Goal: Information Seeking & Learning: Find specific fact

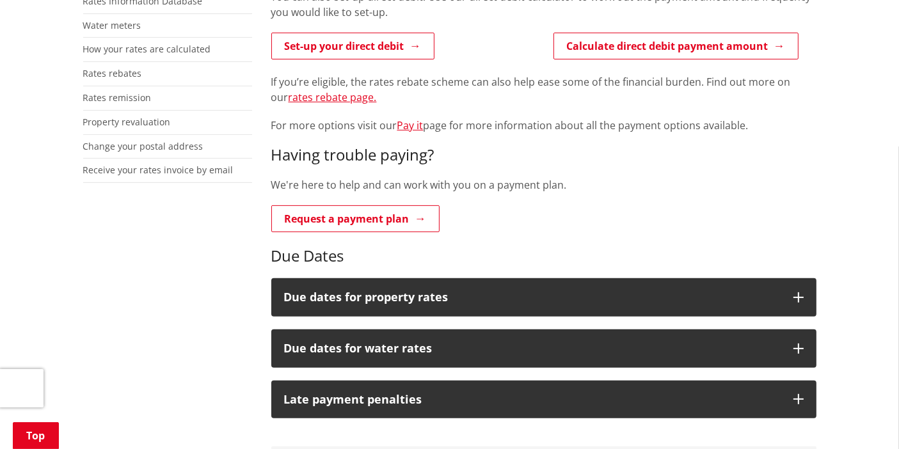
scroll to position [355, 0]
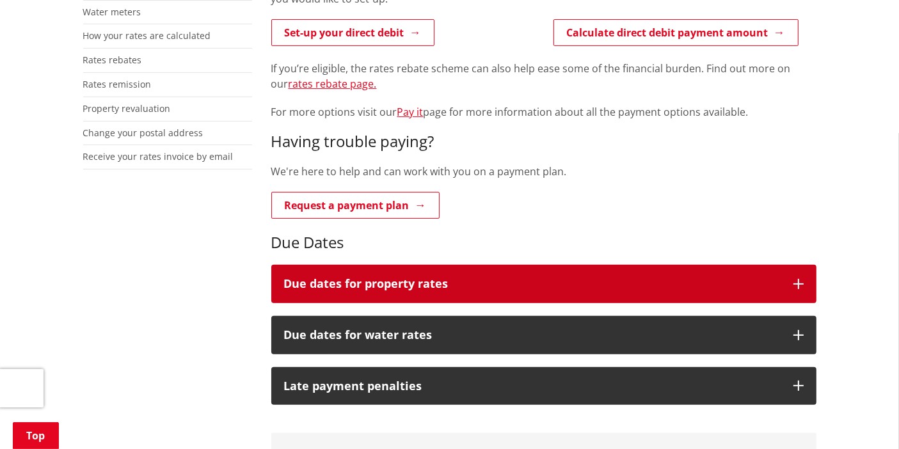
click at [790, 277] on button "Due dates for property rates" at bounding box center [543, 284] width 545 height 38
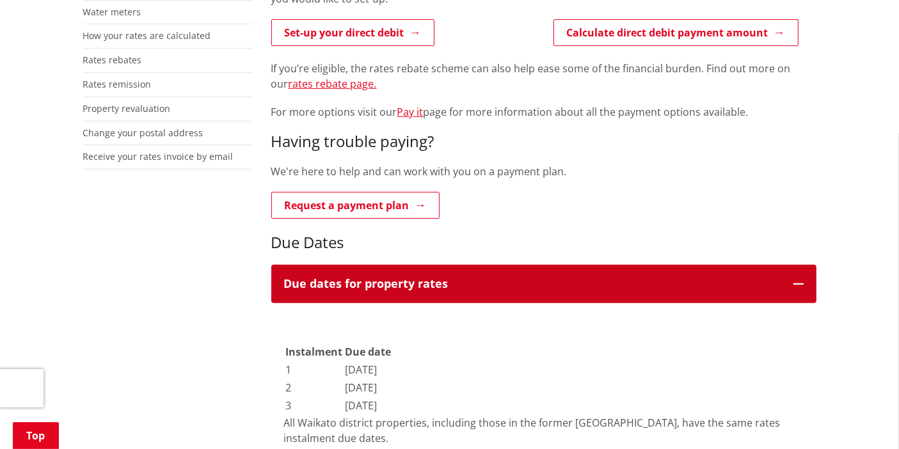
scroll to position [711, 0]
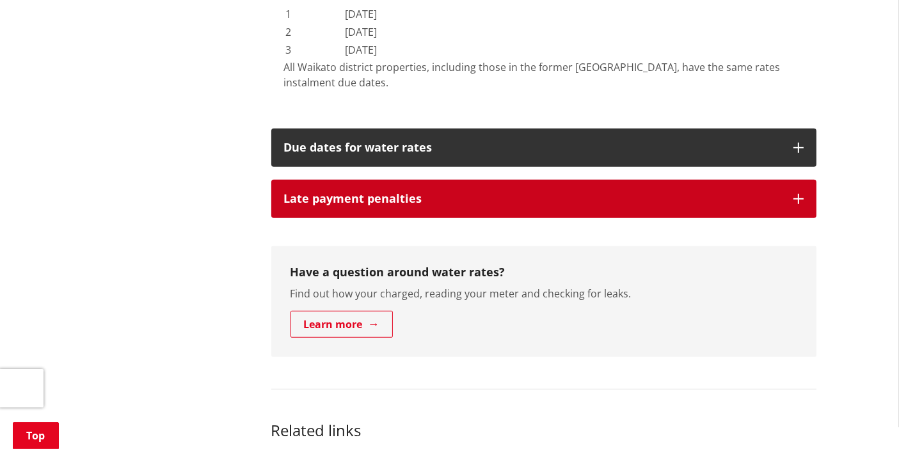
click at [411, 196] on h3 "Late payment penalties" at bounding box center [532, 199] width 497 height 13
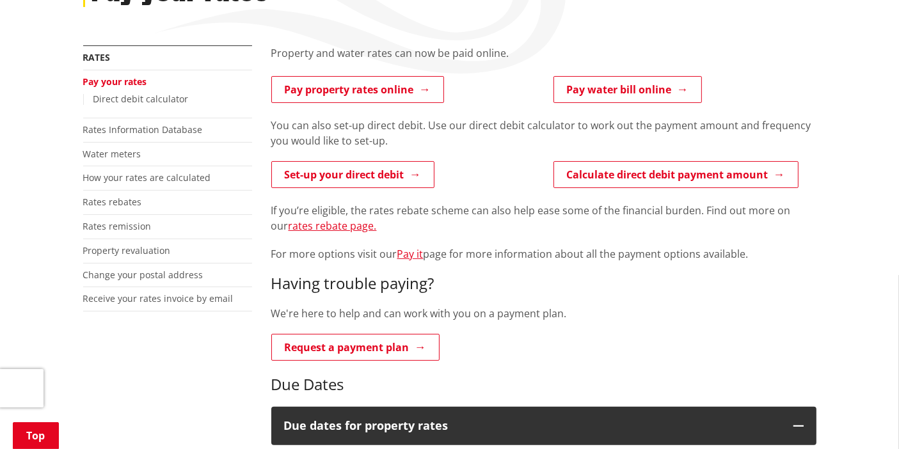
scroll to position [0, 0]
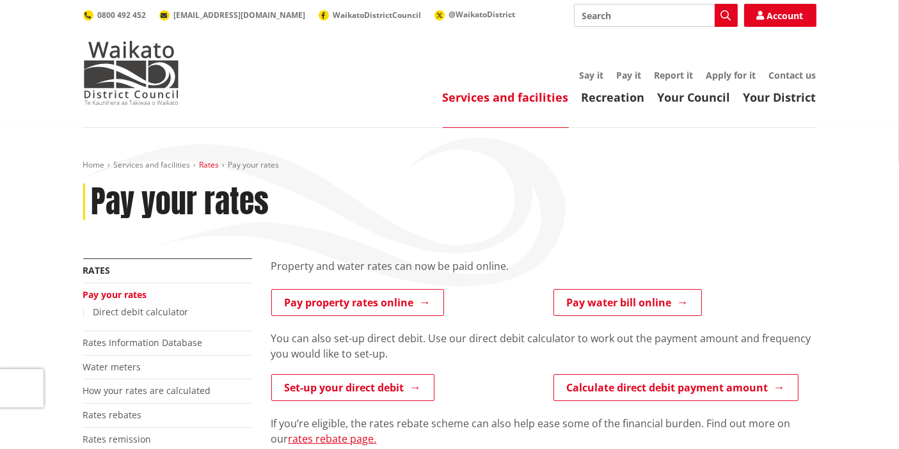
click at [203, 165] on link "Rates" at bounding box center [210, 164] width 20 height 11
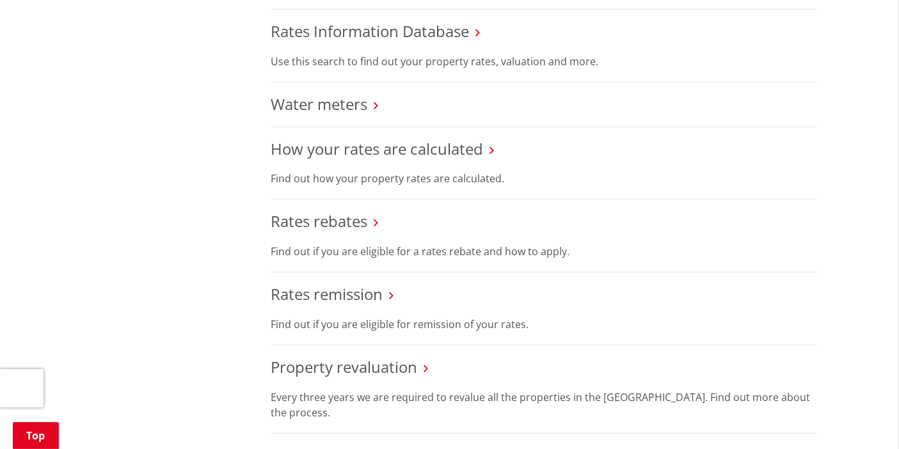
scroll to position [568, 0]
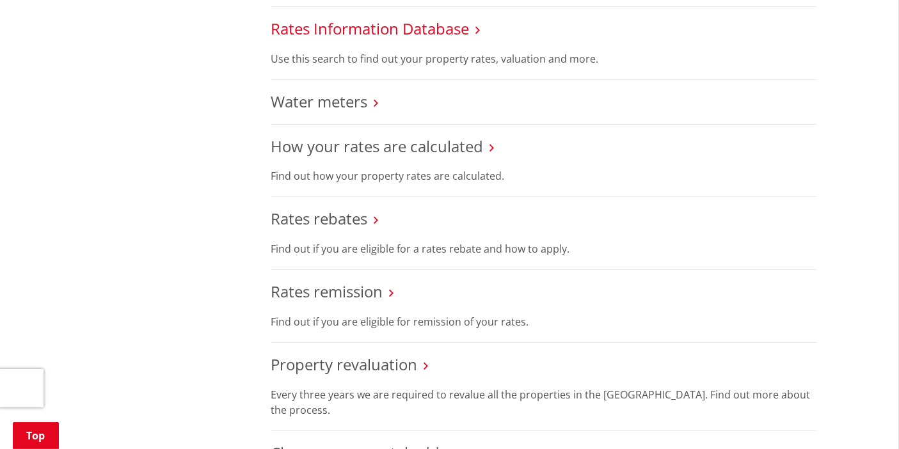
click at [444, 28] on link "Rates Information Database" at bounding box center [370, 28] width 198 height 21
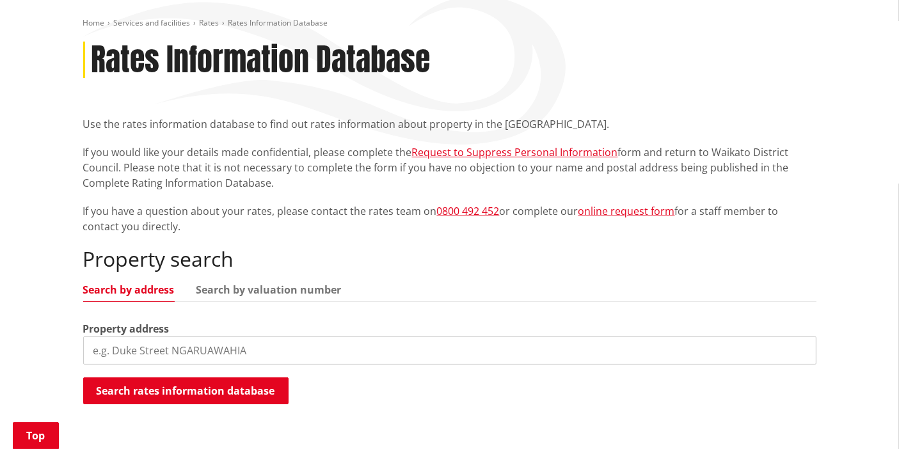
scroll to position [213, 0]
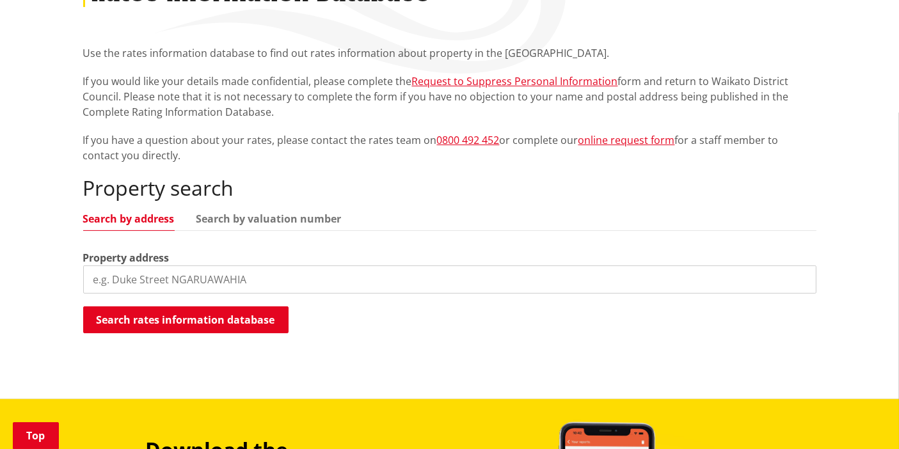
drag, startPoint x: 158, startPoint y: 272, endPoint x: 150, endPoint y: 282, distance: 12.7
click at [150, 282] on input "search" at bounding box center [449, 280] width 733 height 28
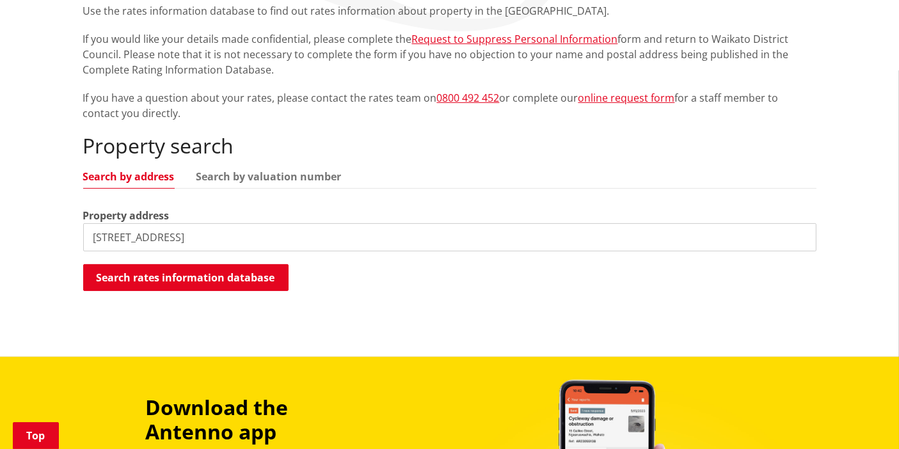
scroll to position [355, 0]
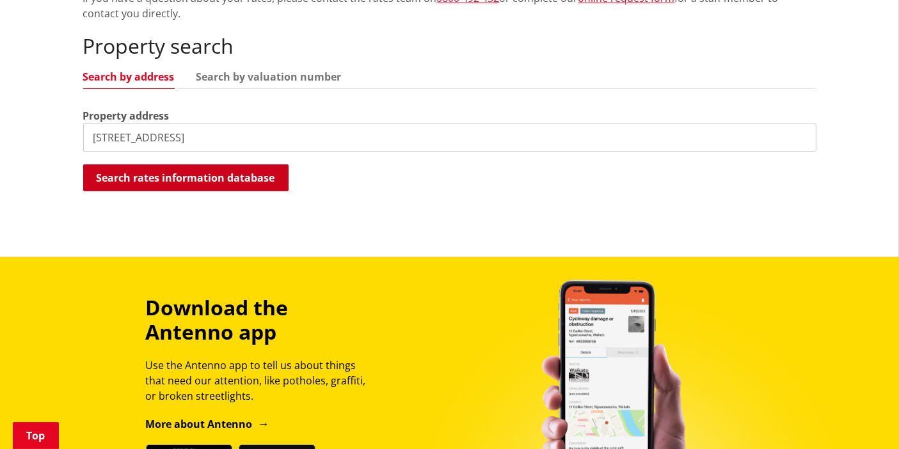
type input "156 misa road"
click at [182, 173] on button "Search rates information database" at bounding box center [185, 177] width 205 height 27
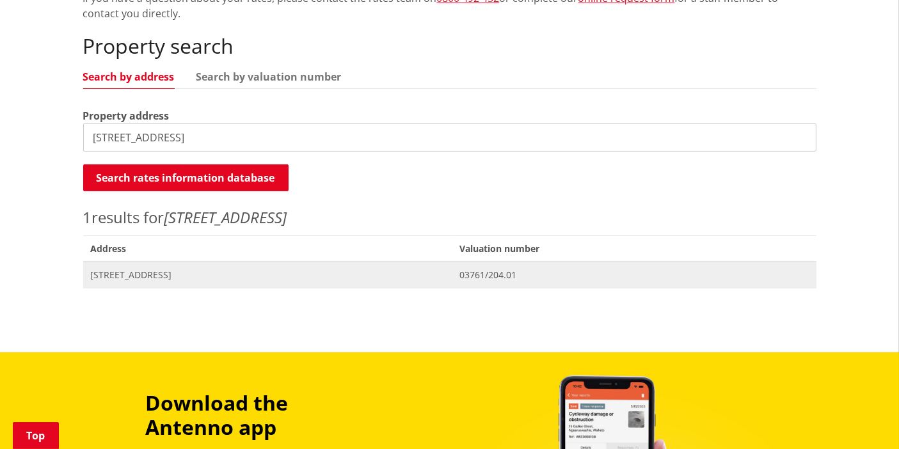
click at [167, 271] on span "156 Misa Road WAIUKU" at bounding box center [268, 275] width 354 height 13
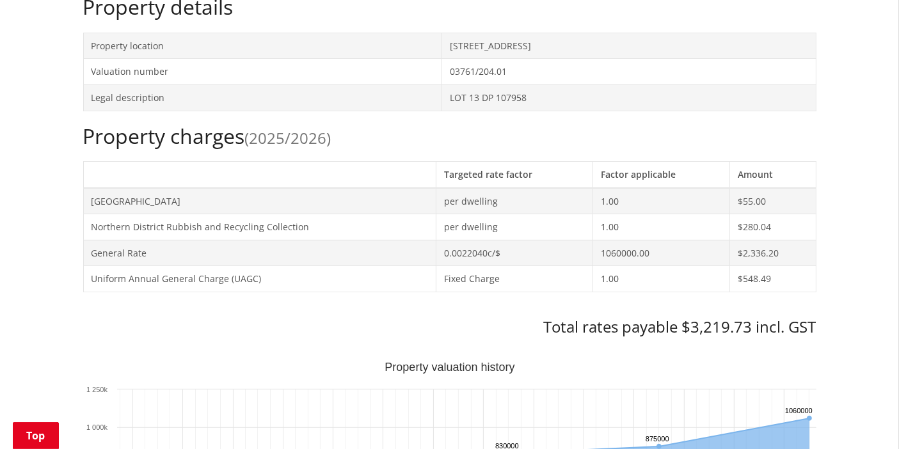
scroll to position [426, 0]
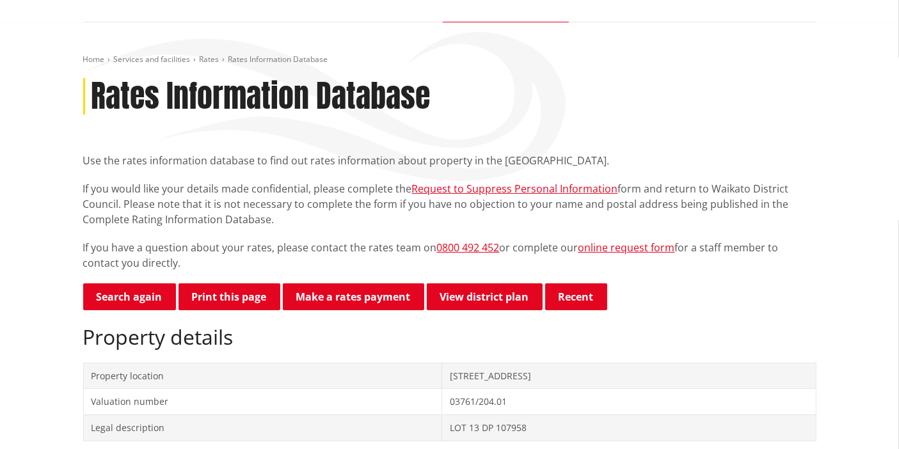
scroll to position [0, 0]
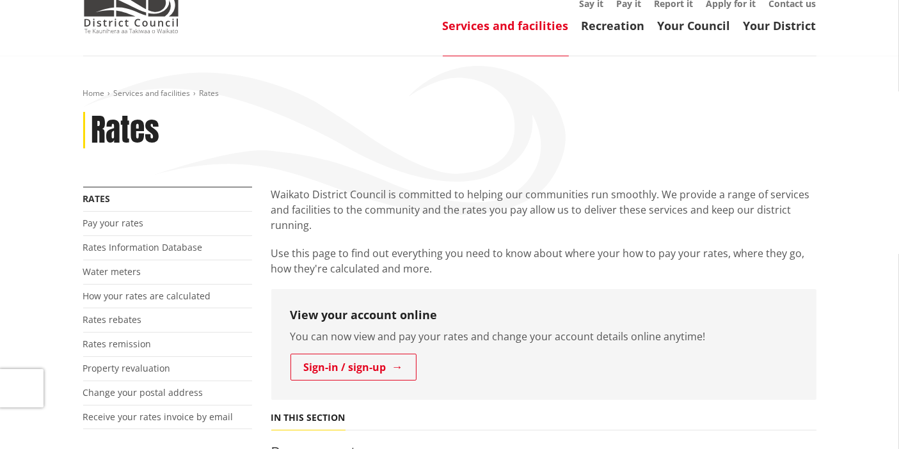
scroll to position [71, 0]
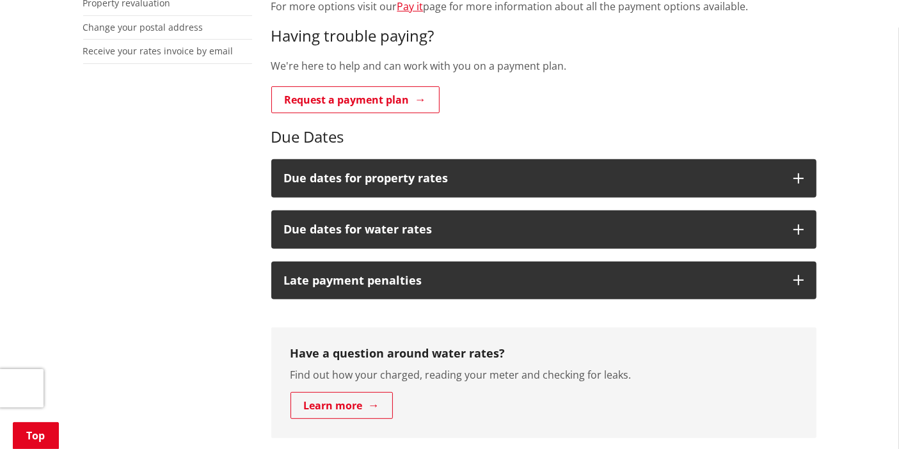
scroll to position [497, 0]
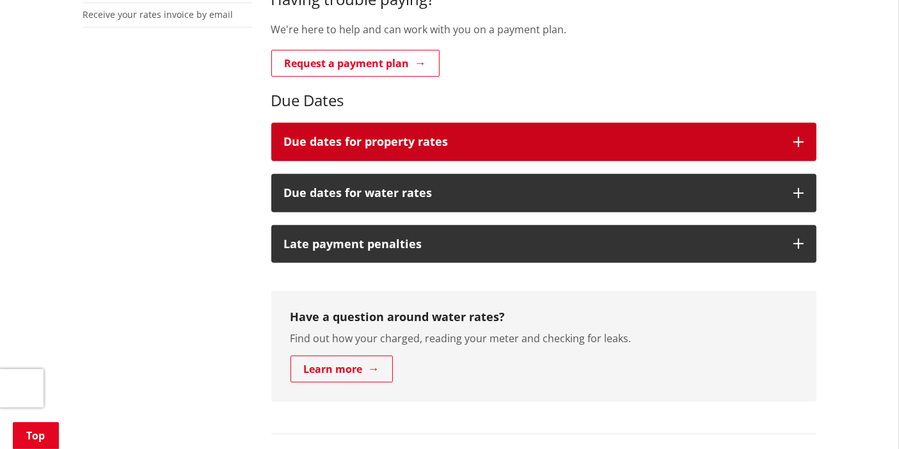
click at [414, 139] on h3 "Due dates for property rates" at bounding box center [532, 142] width 497 height 13
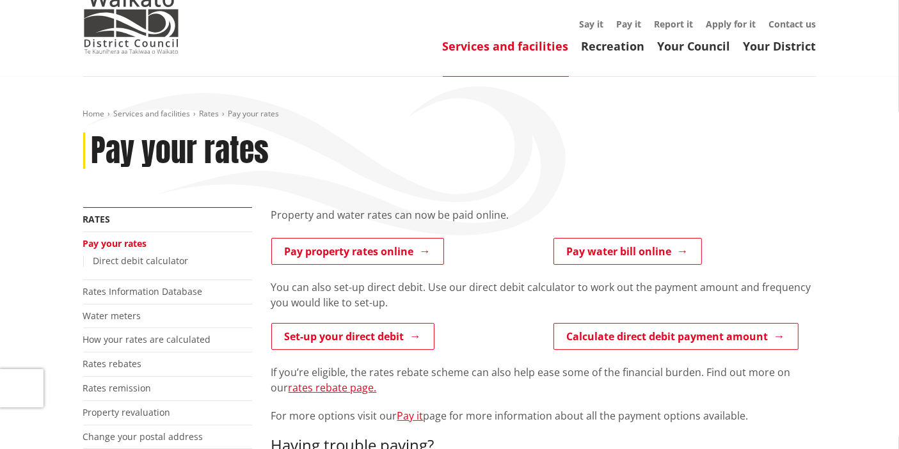
scroll to position [0, 0]
